Goal: Find specific page/section: Find specific page/section

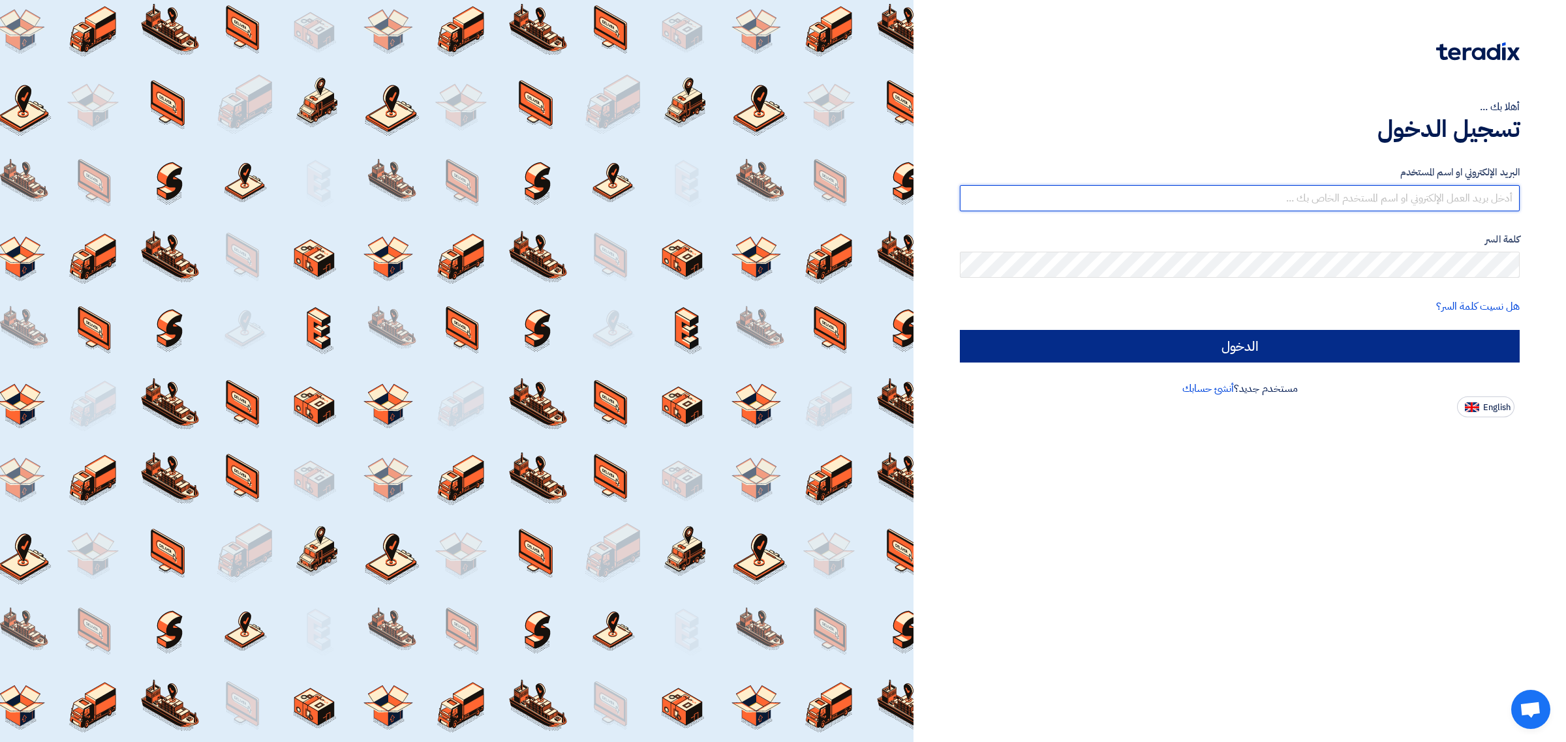
type input "[EMAIL_ADDRESS][DOMAIN_NAME]"
click at [1273, 344] on input "الدخول" at bounding box center [1240, 346] width 560 height 33
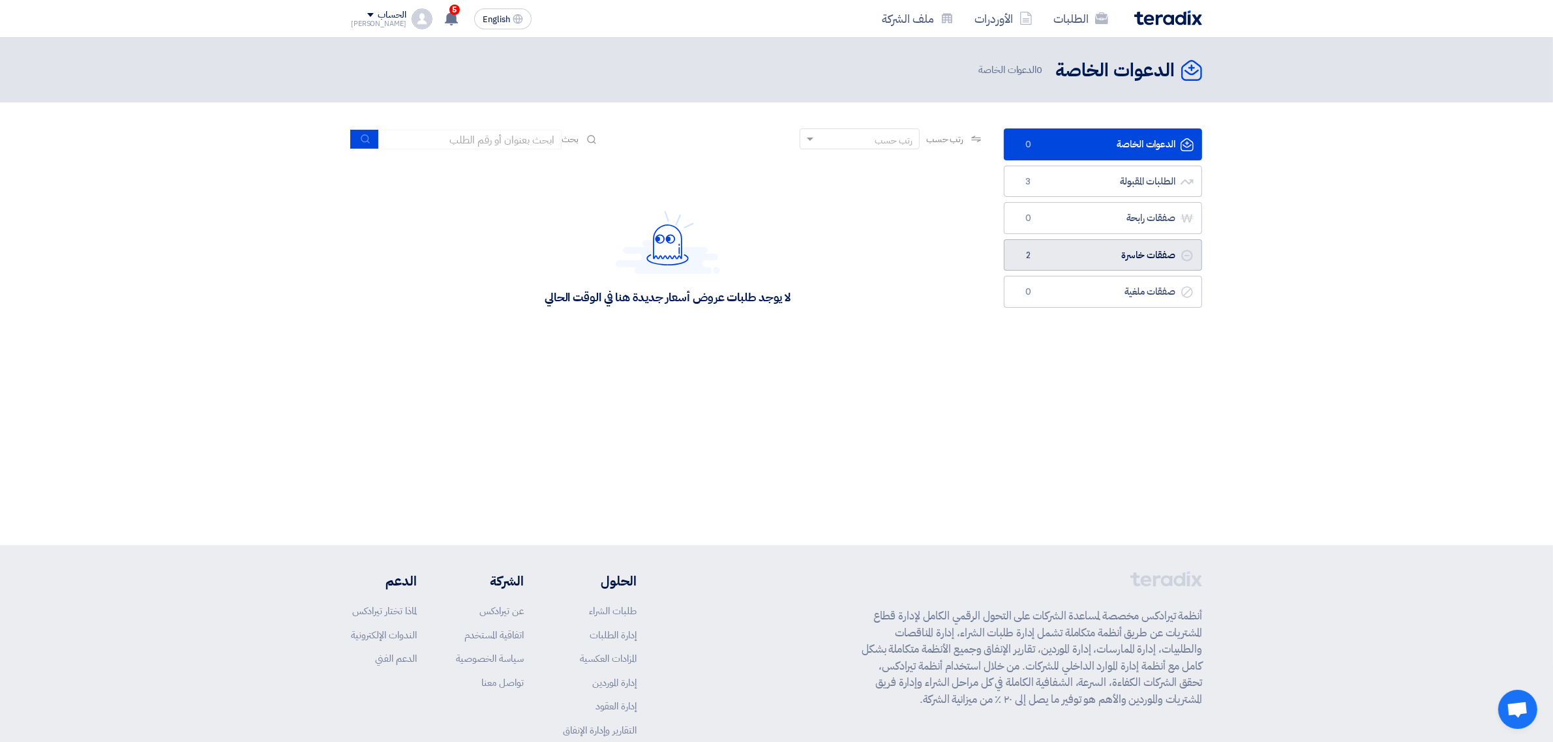
click at [1094, 256] on link "صفقات خاسرة صفقات خاسرة 2" at bounding box center [1103, 255] width 198 height 32
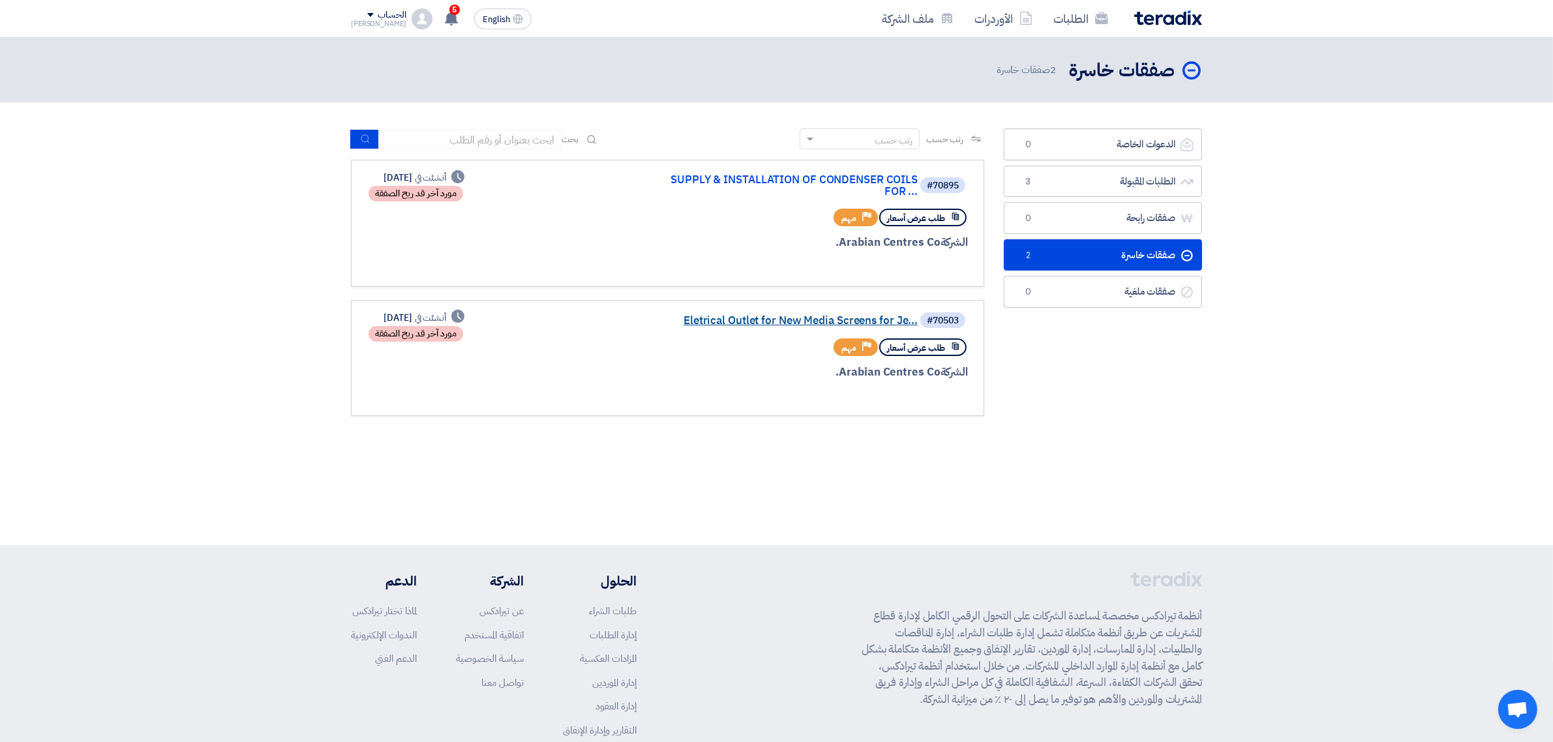
click at [727, 316] on link "Eletrical Outlet for New Media Screens for Je..." at bounding box center [787, 321] width 261 height 12
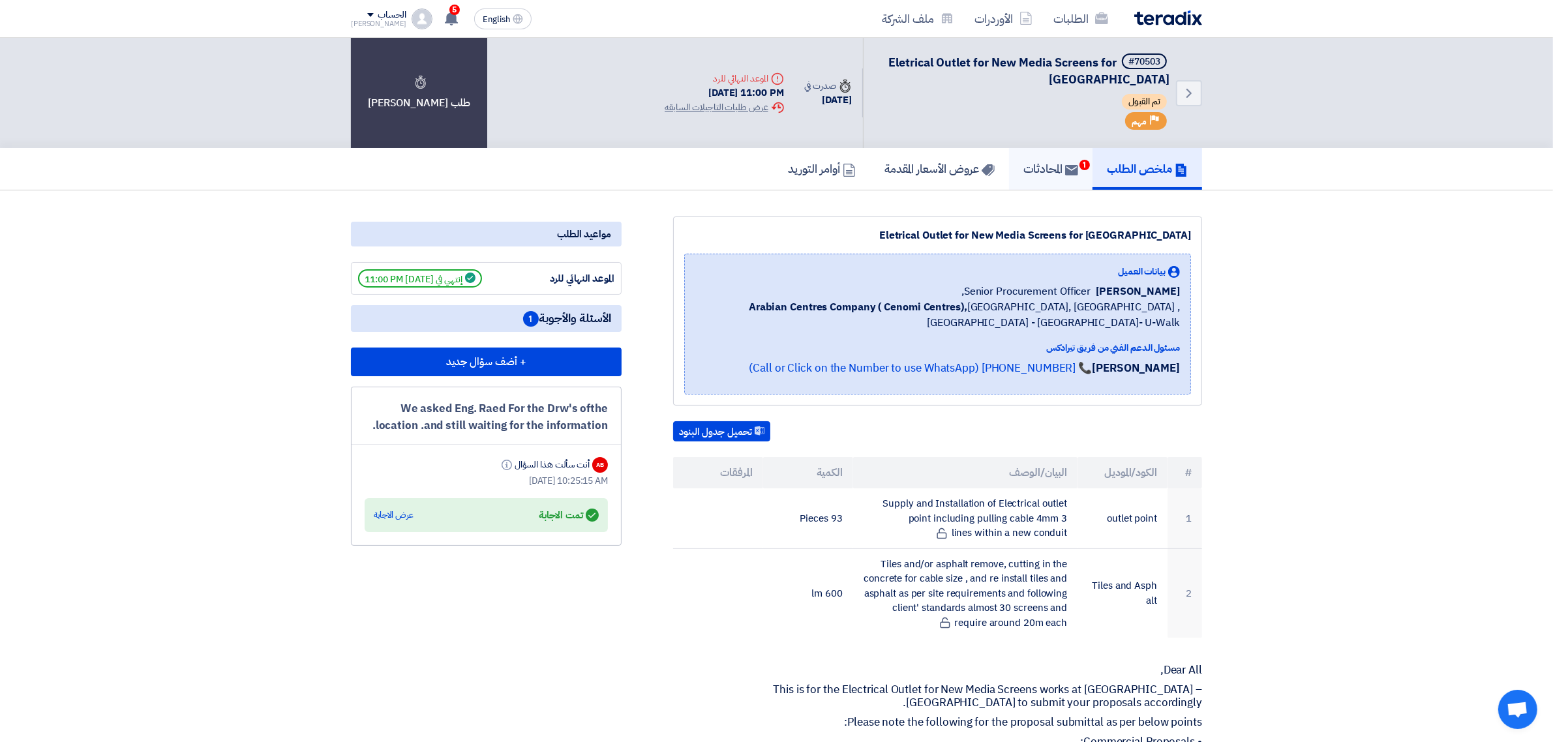
click at [1042, 163] on h5 "المحادثات 1" at bounding box center [1050, 168] width 55 height 15
